Goal: Task Accomplishment & Management: Complete application form

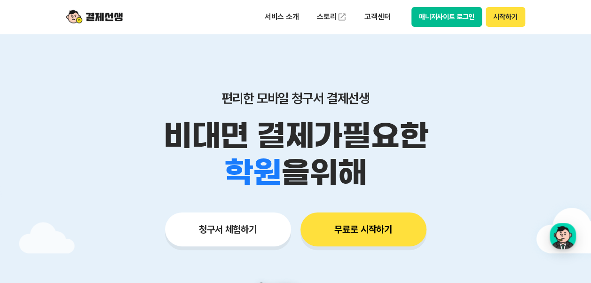
click at [504, 16] on button "시작하기" at bounding box center [505, 17] width 39 height 20
drag, startPoint x: 0, startPoint y: 0, endPoint x: 494, endPoint y: 36, distance: 494.8
click at [494, 18] on button "시작하기" at bounding box center [505, 17] width 39 height 20
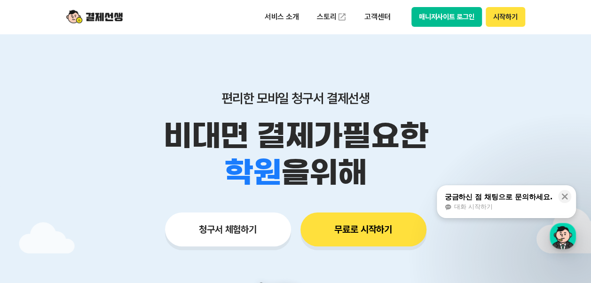
click at [494, 16] on button "시작하기" at bounding box center [505, 17] width 39 height 20
click at [496, 17] on button "시작하기" at bounding box center [505, 17] width 39 height 20
